Goal: Task Accomplishment & Management: Complete application form

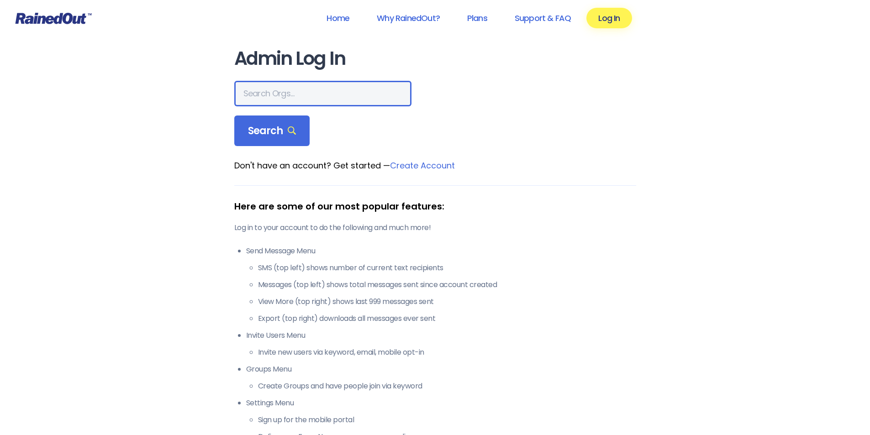
click at [339, 93] on input "text" at bounding box center [322, 94] width 177 height 26
type input "mount pleasant recreation"
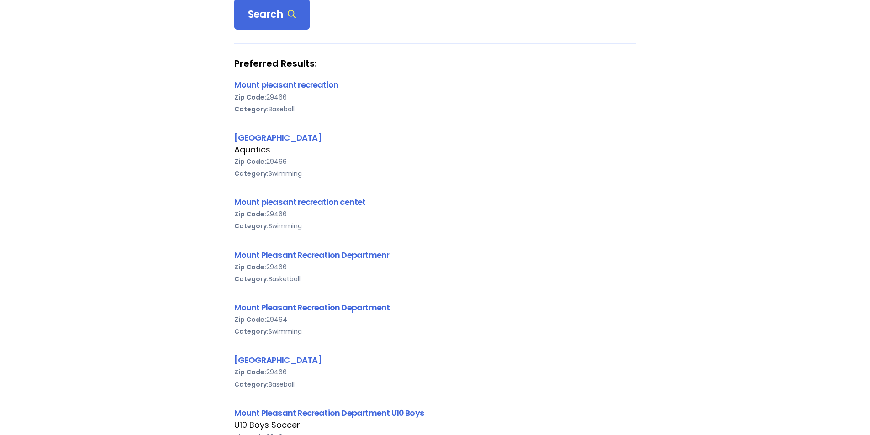
scroll to position [274, 0]
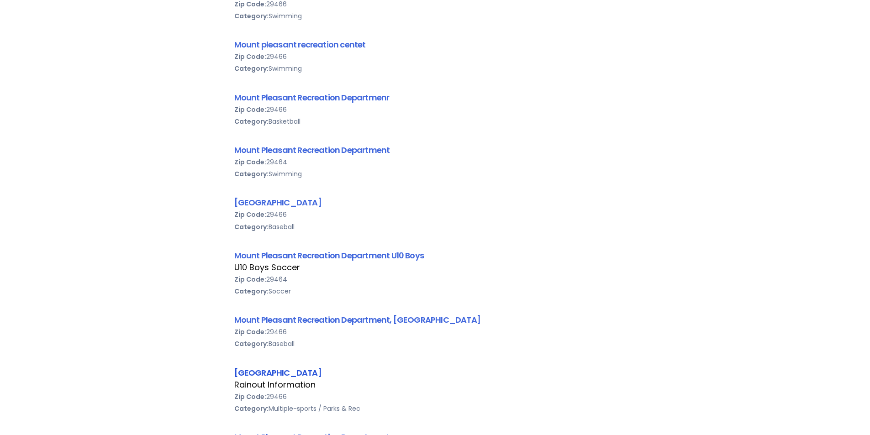
click at [317, 377] on link "[GEOGRAPHIC_DATA]" at bounding box center [277, 372] width 87 height 11
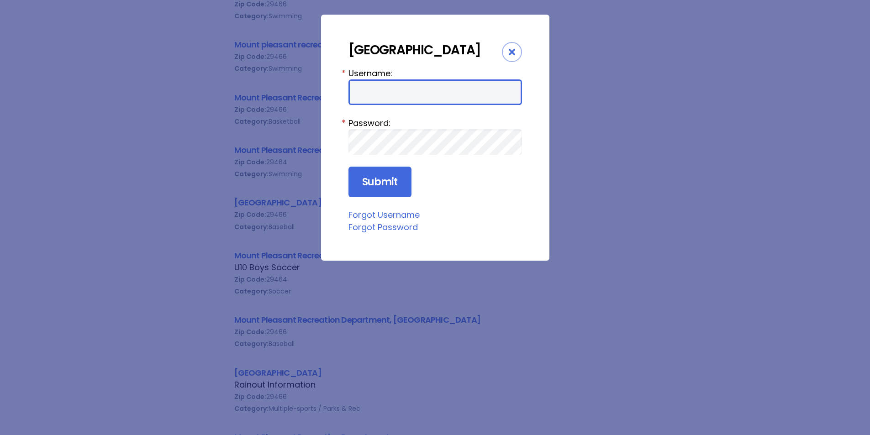
type input "mprd"
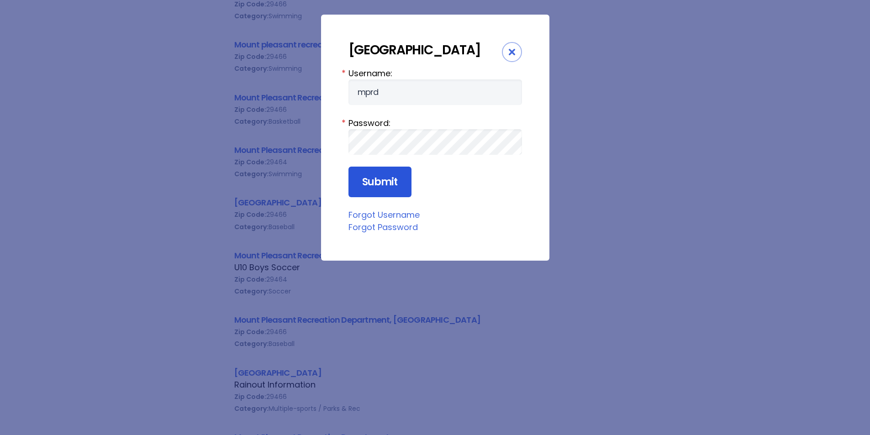
click at [376, 198] on input "Submit" at bounding box center [380, 182] width 63 height 31
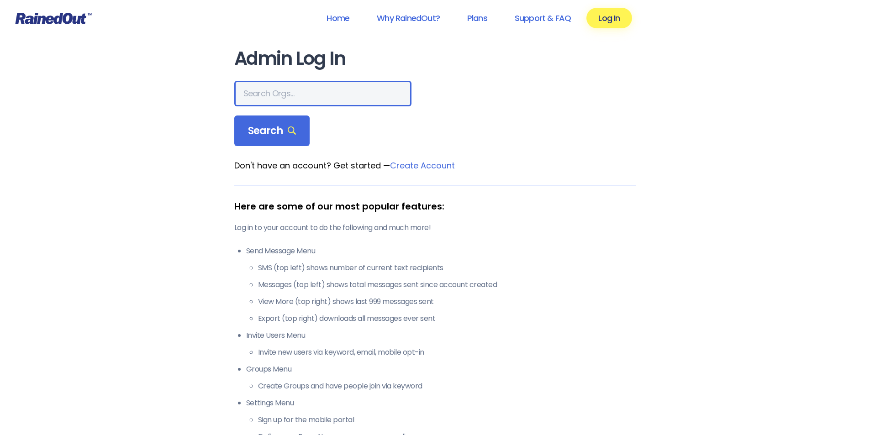
click at [287, 96] on input "text" at bounding box center [322, 94] width 177 height 26
type input "mount pleasant recreation"
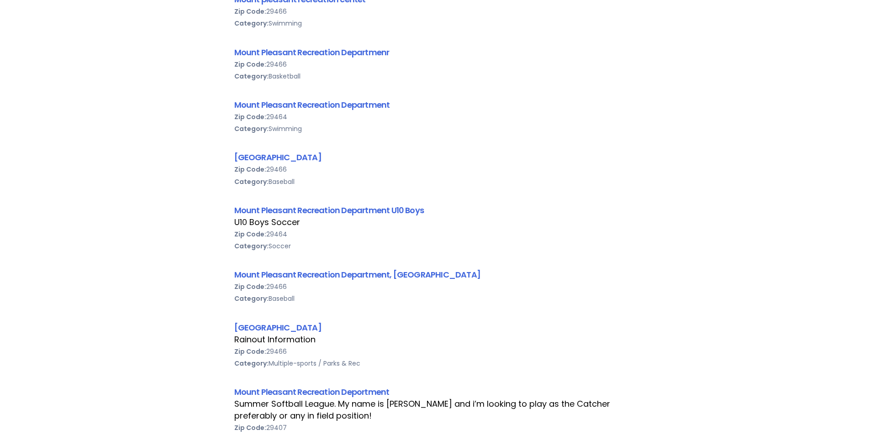
scroll to position [320, 0]
click at [322, 329] on link "[GEOGRAPHIC_DATA]" at bounding box center [277, 327] width 87 height 11
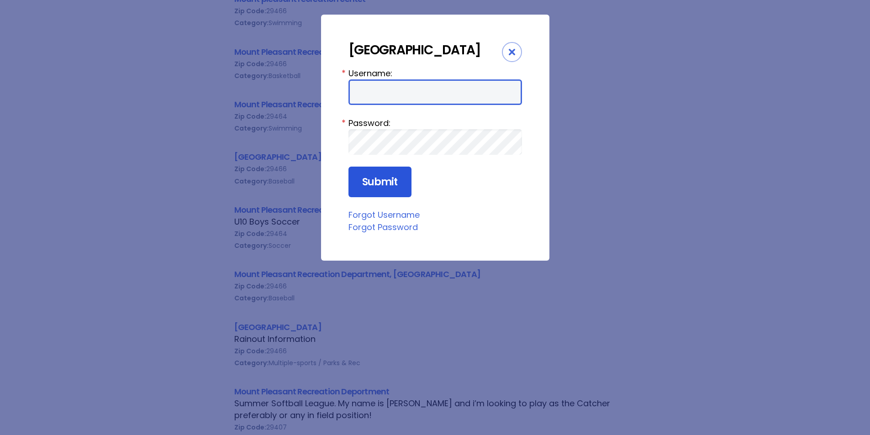
type input "mprd"
click at [375, 198] on input "Submit" at bounding box center [380, 182] width 63 height 31
